Goal: Task Accomplishment & Management: Use online tool/utility

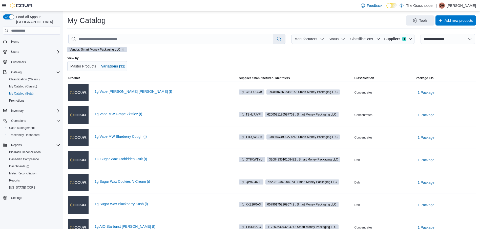
select select "**********"
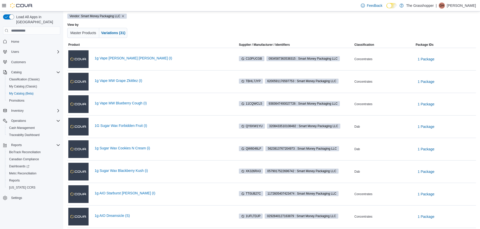
scroll to position [41, 0]
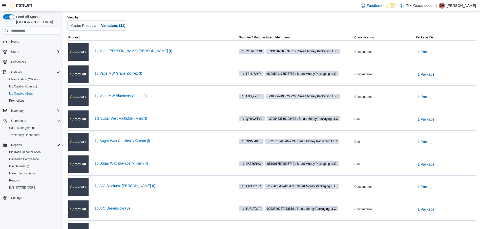
drag, startPoint x: 484, startPoint y: 68, endPoint x: 260, endPoint y: 10, distance: 231.9
click at [260, 10] on div "Feedback Dark Mode The Grasshopper | GH [PERSON_NAME]" at bounding box center [240, 5] width 480 height 11
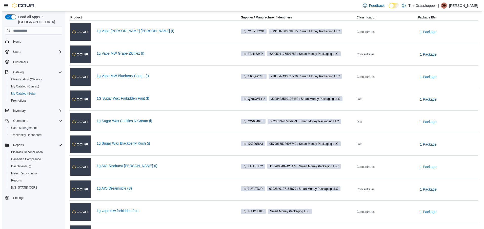
scroll to position [0, 0]
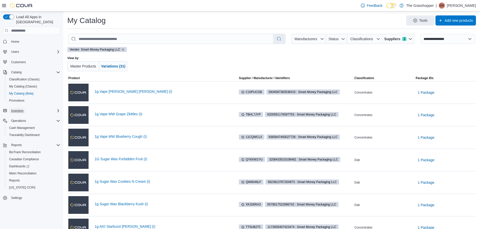
click at [23, 109] on span "Inventory" at bounding box center [17, 111] width 12 height 4
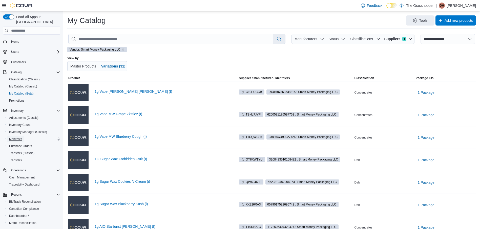
click at [18, 137] on span "Manifests" at bounding box center [15, 139] width 13 height 4
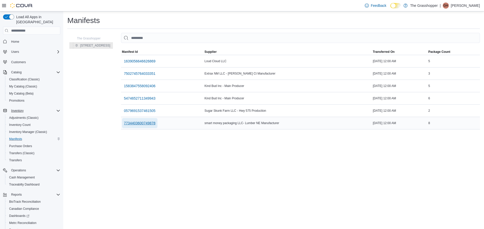
click at [133, 122] on span "7734403600749878" at bounding box center [140, 123] width 32 height 5
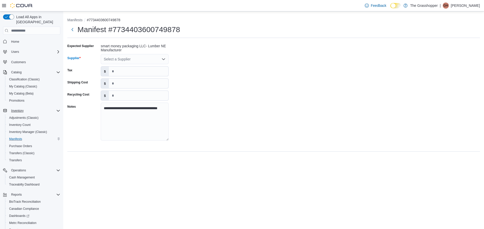
click at [162, 58] on div "Select a Supplier" at bounding box center [135, 59] width 68 height 10
drag, startPoint x: 162, startPoint y: 58, endPoint x: 165, endPoint y: 58, distance: 3.3
click at [165, 58] on icon "Open list of options" at bounding box center [164, 59] width 4 height 4
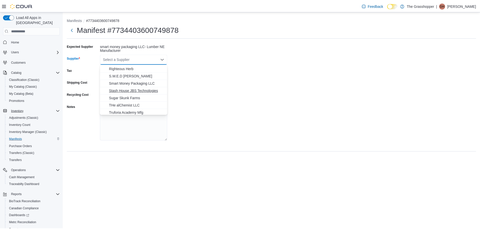
scroll to position [166, 0]
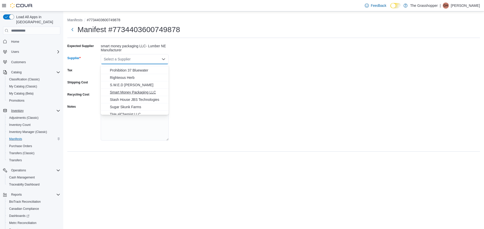
click at [135, 92] on span "Smart Money Packaging LLC" at bounding box center [138, 92] width 56 height 5
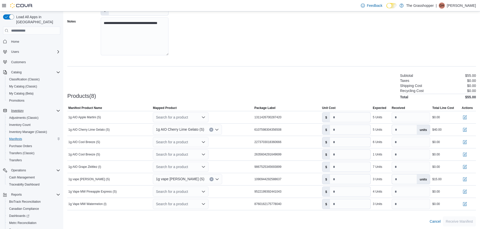
scroll to position [87, 0]
click at [205, 115] on icon "Open list of options" at bounding box center [204, 116] width 4 height 4
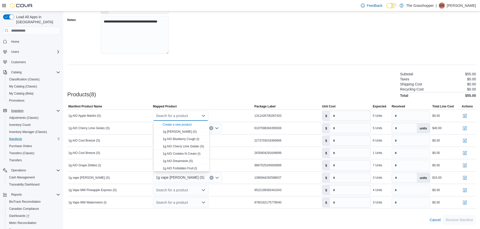
click at [211, 76] on div "Products(8) Subtotal $55.00 Taxes $0.00 Shipping Cost $0.00 Recycling Cost $0.0…" at bounding box center [271, 84] width 409 height 27
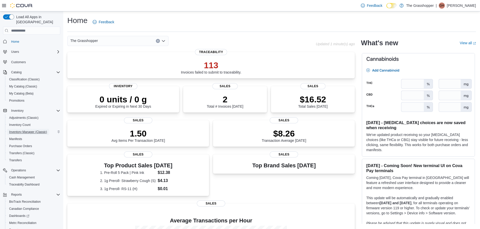
click at [25, 130] on span "Inventory Manager (Classic)" at bounding box center [28, 132] width 38 height 4
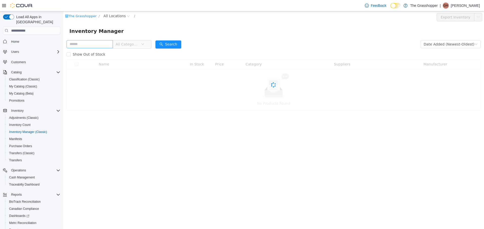
click at [103, 43] on input "text" at bounding box center [90, 44] width 46 height 8
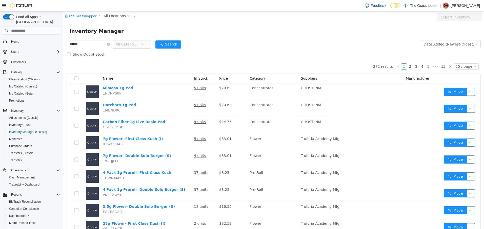
type input "******"
click at [180, 45] on button "Search" at bounding box center [169, 45] width 26 height 8
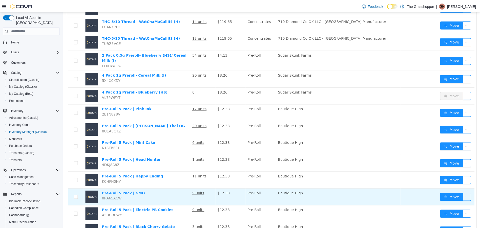
scroll to position [115, 0]
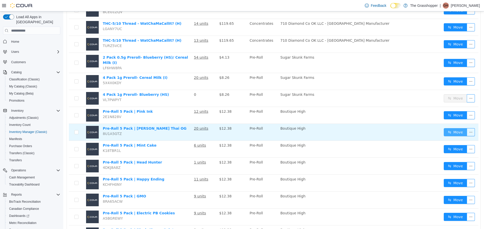
click at [453, 128] on button "Move" at bounding box center [455, 132] width 23 height 8
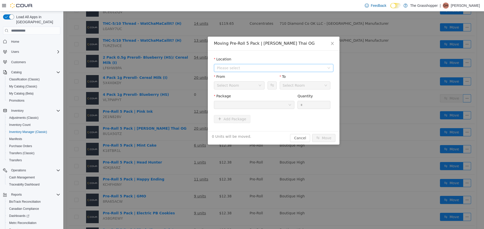
click at [244, 64] on div "Location Please select" at bounding box center [274, 65] width 120 height 17
drag, startPoint x: 244, startPoint y: 64, endPoint x: 237, endPoint y: 69, distance: 8.8
click at [237, 69] on span "Please select" at bounding box center [271, 68] width 108 height 5
click at [242, 85] on span "[STREET_ADDRESS]" at bounding box center [244, 86] width 35 height 4
click at [257, 104] on div at bounding box center [252, 105] width 71 height 8
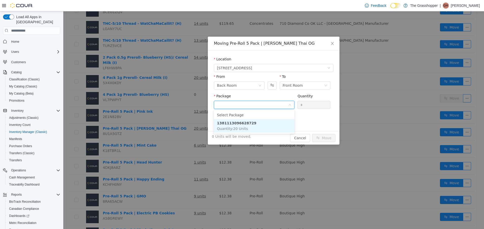
click at [254, 128] on li "1381113096628729 Quantity : 20 Units" at bounding box center [254, 126] width 81 height 14
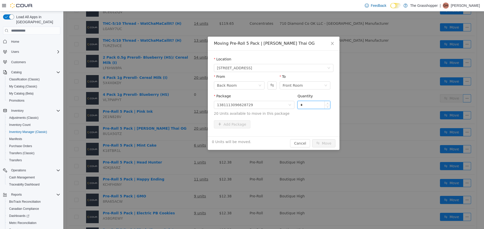
click at [316, 104] on input "*" at bounding box center [314, 105] width 32 height 8
type input "***"
click at [312, 140] on button "Move" at bounding box center [323, 144] width 23 height 8
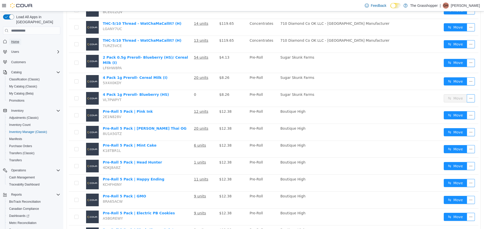
click at [17, 40] on span "Home" at bounding box center [15, 42] width 8 height 4
